Goal: Navigation & Orientation: Find specific page/section

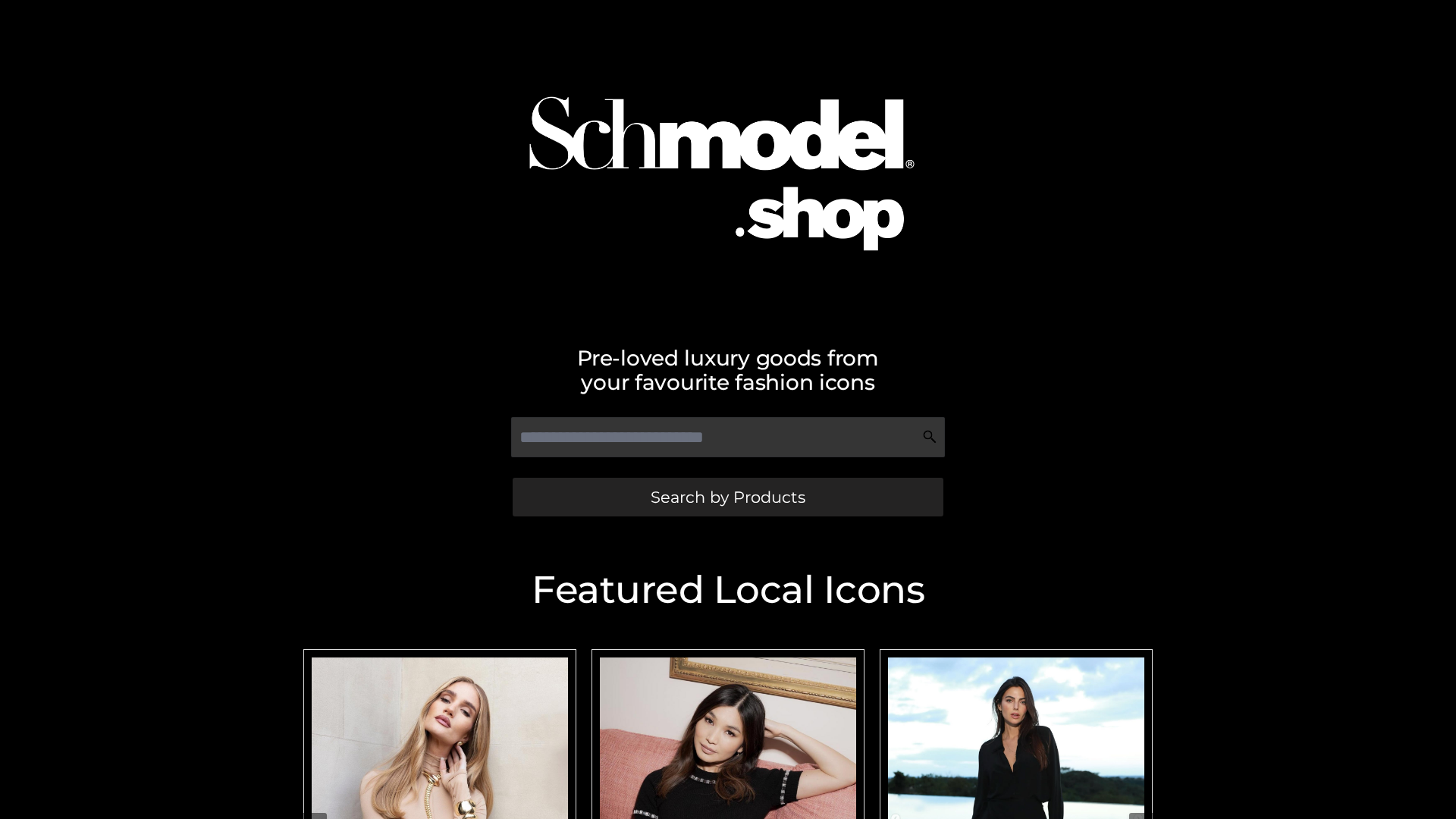
click at [727, 496] on span "Search by Products" at bounding box center [728, 497] width 155 height 16
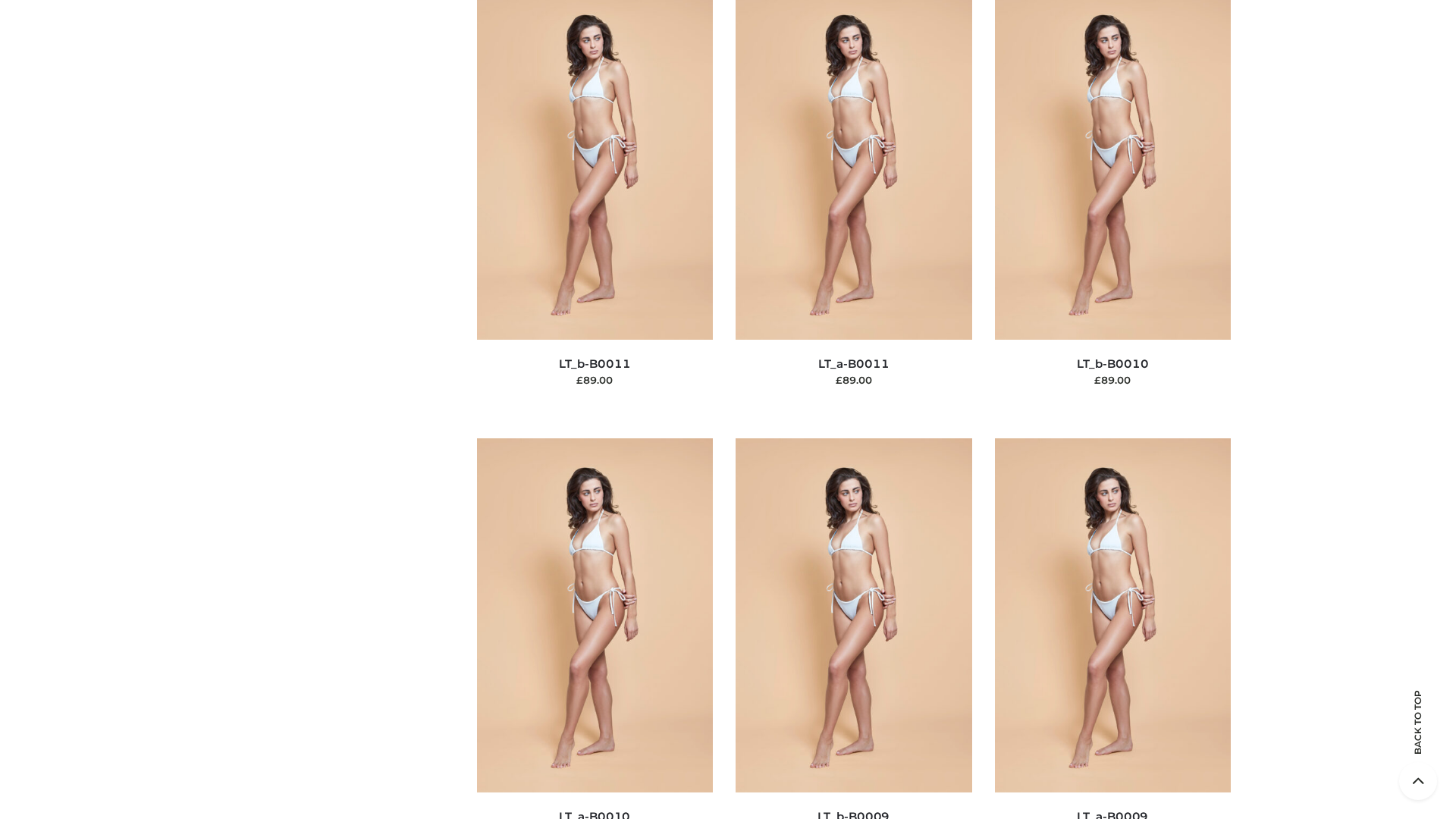
scroll to position [6810, 0]
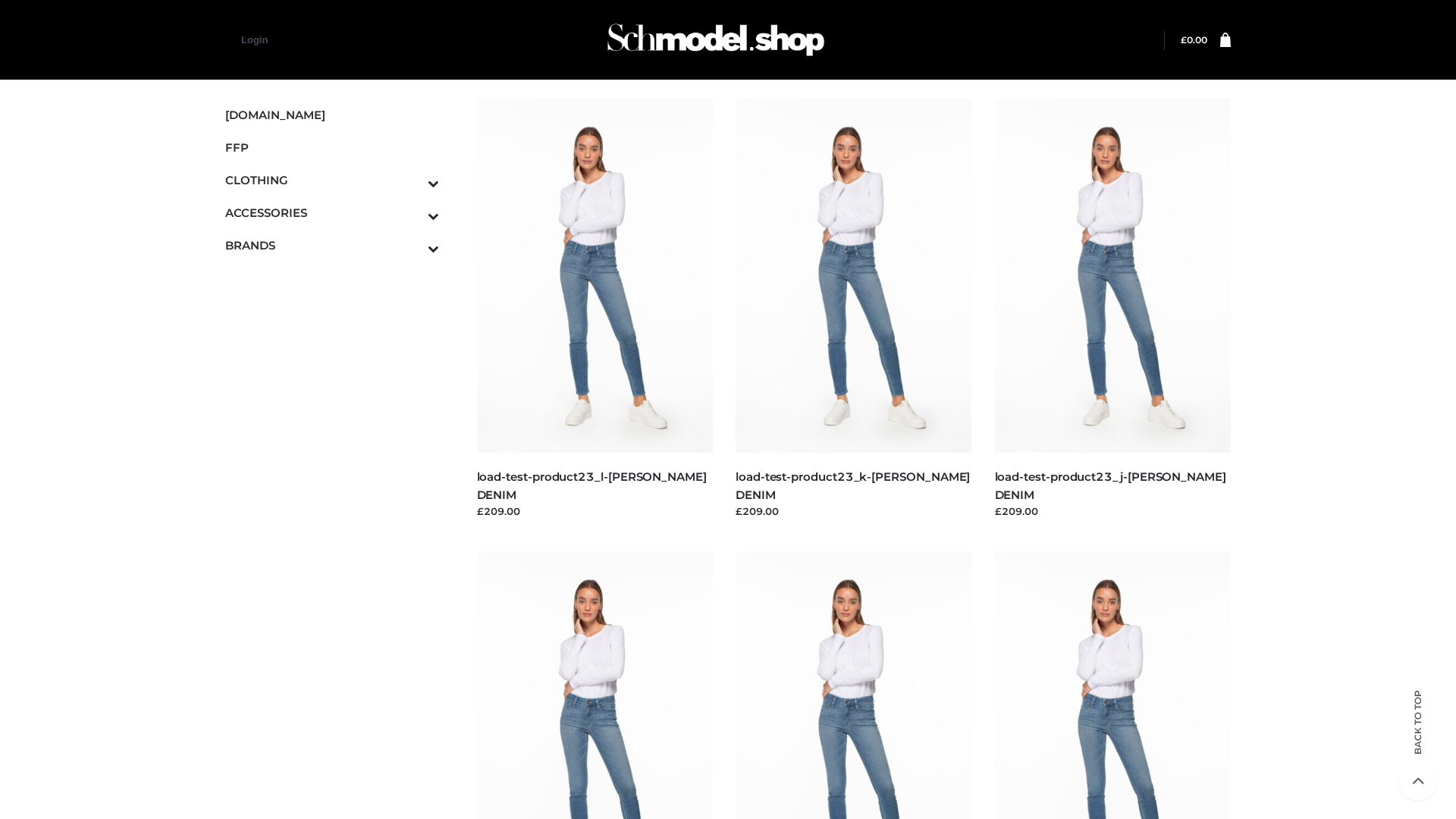
scroll to position [1330, 0]
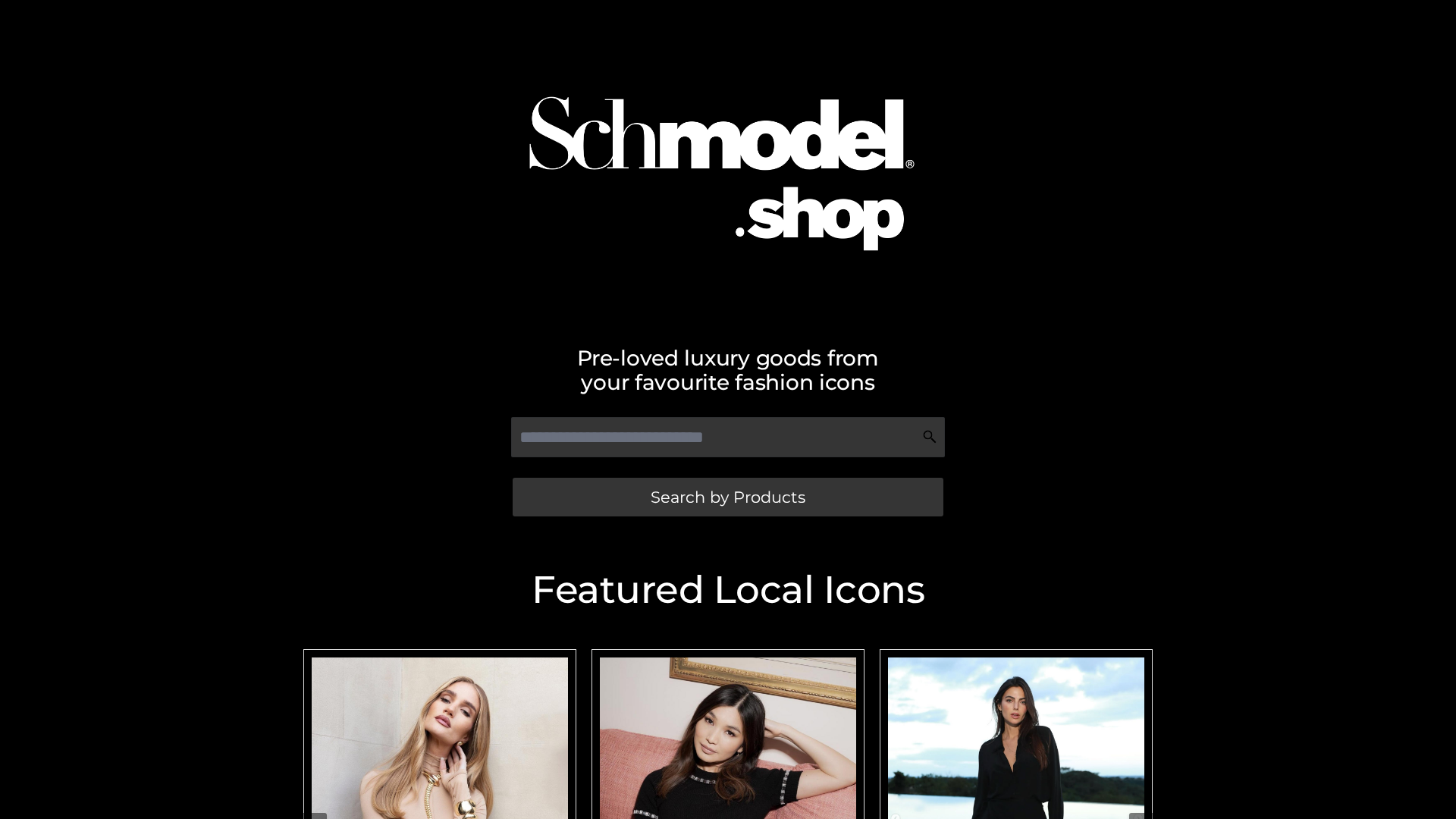
click at [727, 496] on span "Search by Products" at bounding box center [728, 497] width 155 height 16
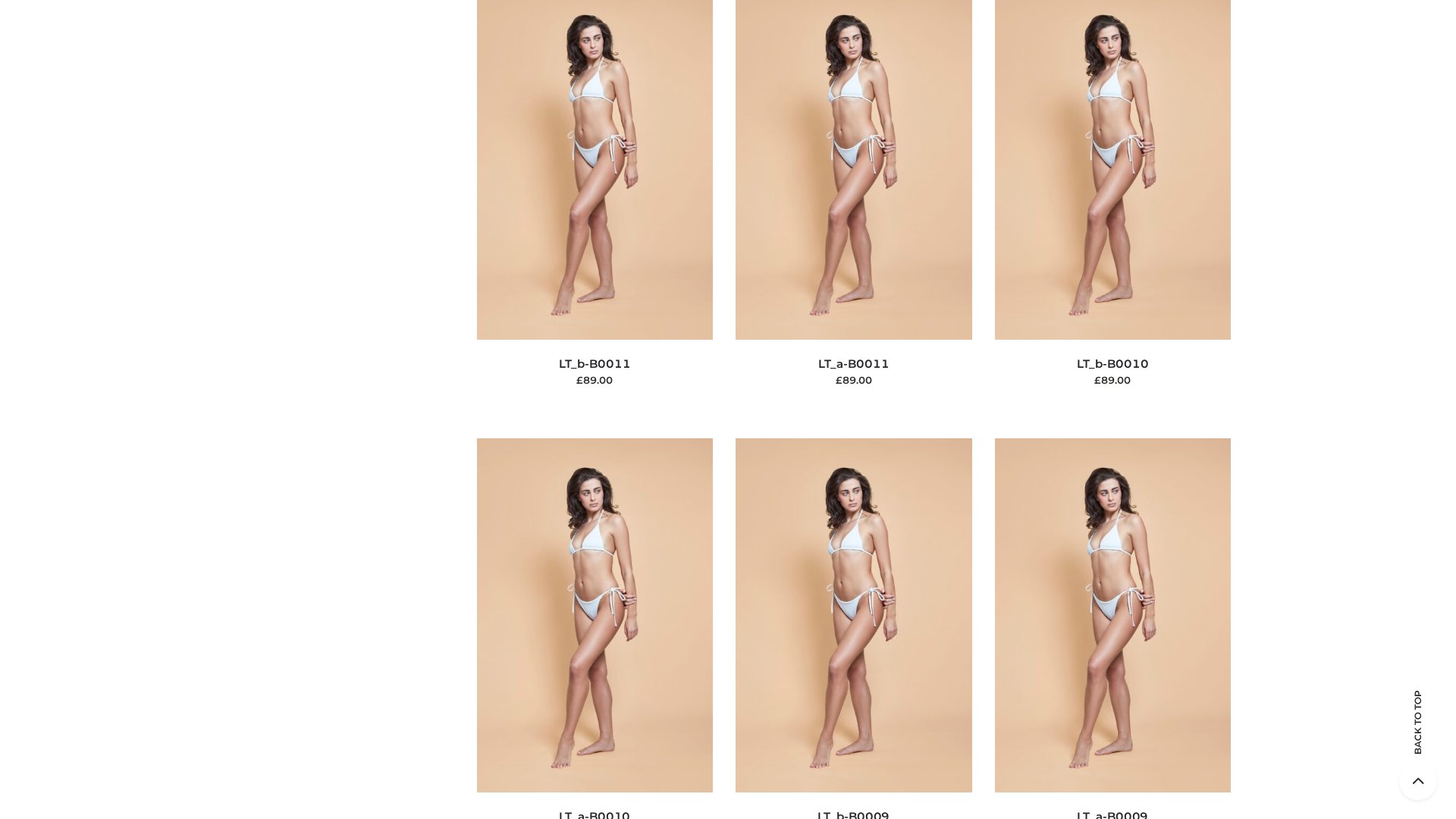
scroll to position [6810, 0]
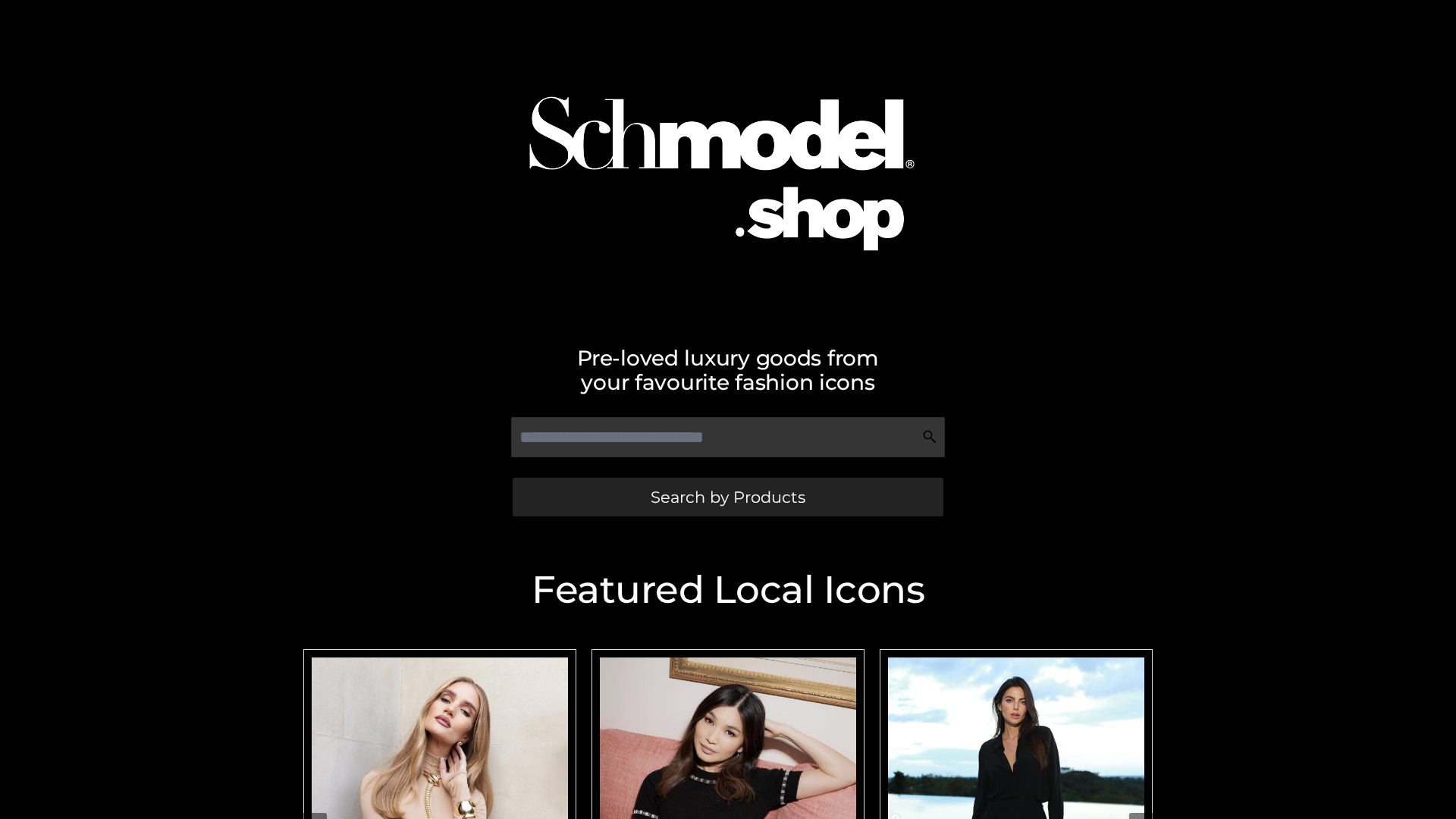
click at [727, 496] on span "Search by Products" at bounding box center [728, 497] width 155 height 16
